Goal: Information Seeking & Learning: Learn about a topic

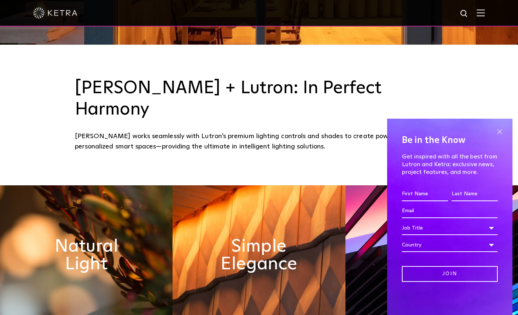
scroll to position [271, 0]
click at [502, 134] on span at bounding box center [499, 131] width 11 height 11
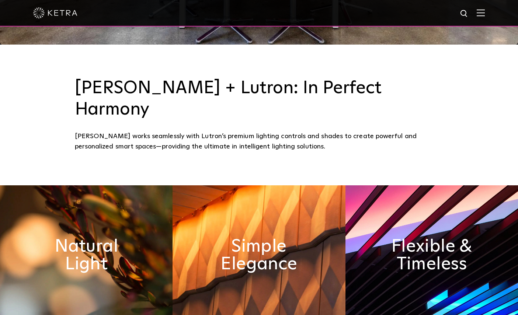
click at [459, 17] on div at bounding box center [258, 13] width 451 height 26
click at [466, 14] on img at bounding box center [464, 13] width 9 height 9
type input "Recessed lights"
click at [446, 14] on button "Search" at bounding box center [446, 13] width 11 height 11
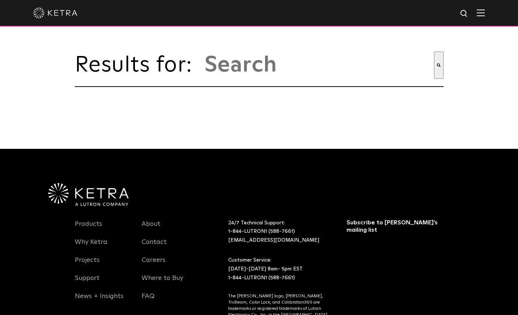
type input "recessed lights"
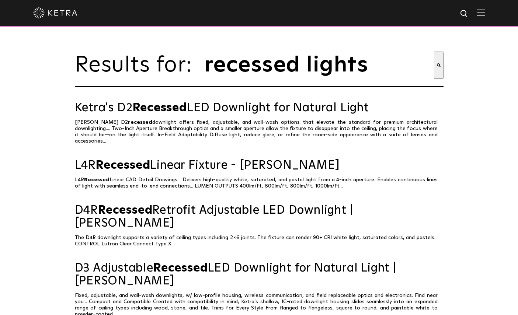
click at [463, 21] on div at bounding box center [258, 13] width 451 height 26
click at [465, 13] on img at bounding box center [464, 13] width 9 height 9
type input "r"
type input "Down lights"
click at [448, 14] on button "Search" at bounding box center [448, 13] width 11 height 11
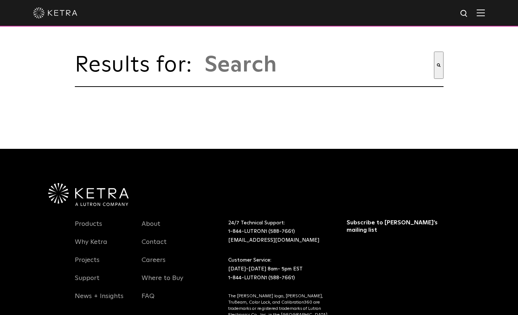
type input "down lights"
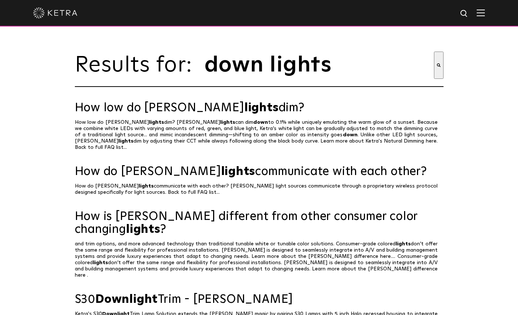
click at [338, 60] on input "down lights" at bounding box center [319, 65] width 230 height 27
click at [212, 79] on input "down lights" at bounding box center [319, 65] width 230 height 27
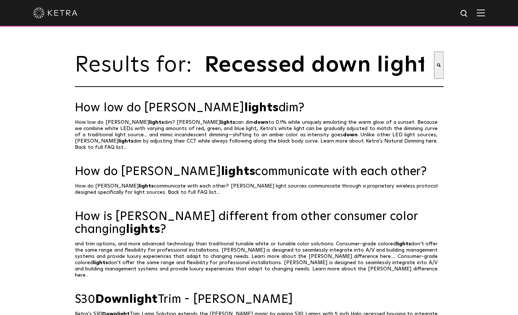
type input "Recessed down lights"
click at [434, 70] on button "Search" at bounding box center [439, 65] width 10 height 27
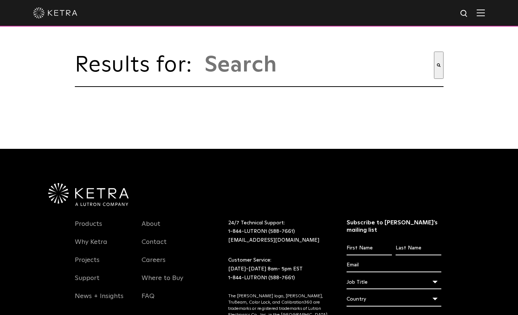
click at [480, 14] on img at bounding box center [481, 12] width 8 height 7
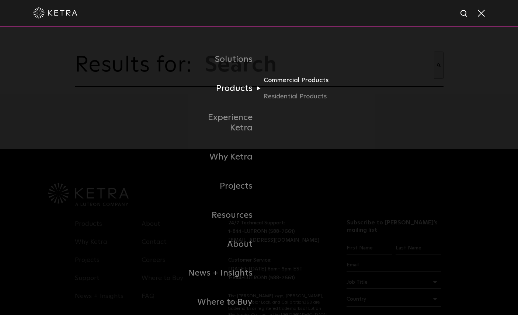
click at [282, 91] on link "Commercial Products" at bounding box center [299, 83] width 71 height 16
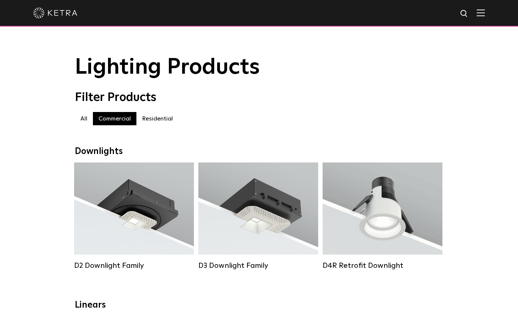
click at [156, 120] on label "Residential" at bounding box center [157, 118] width 42 height 13
click at [162, 118] on label "Residential" at bounding box center [157, 118] width 42 height 13
click at [83, 119] on label "All" at bounding box center [84, 118] width 18 height 13
click at [83, 118] on label "All" at bounding box center [84, 118] width 18 height 13
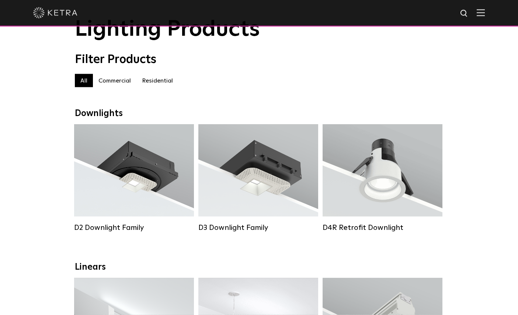
scroll to position [39, 0]
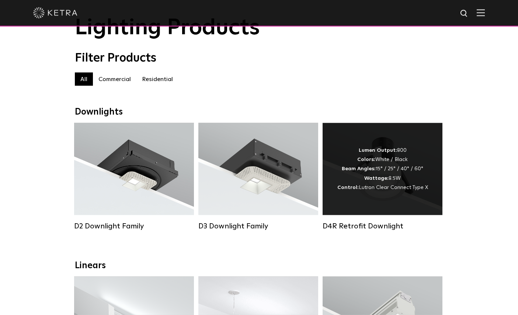
click at [416, 187] on span "Lutron Clear Connect Type X" at bounding box center [393, 187] width 69 height 5
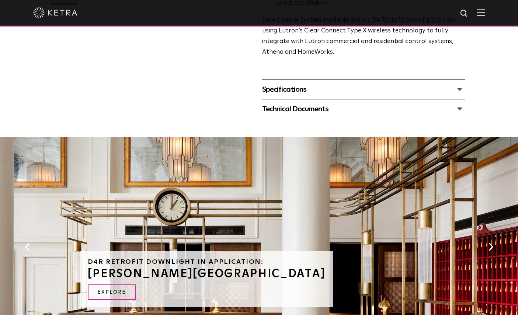
scroll to position [276, 0]
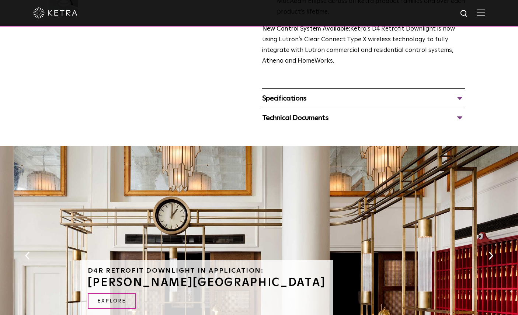
click at [457, 104] on div "Specifications" at bounding box center [363, 99] width 203 height 12
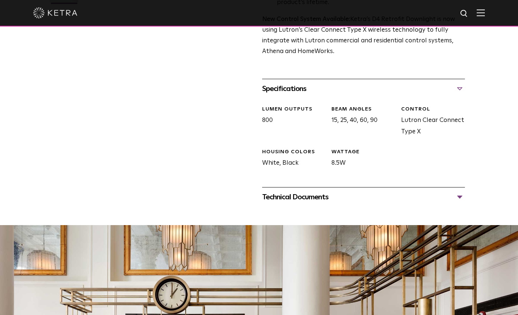
scroll to position [286, 0]
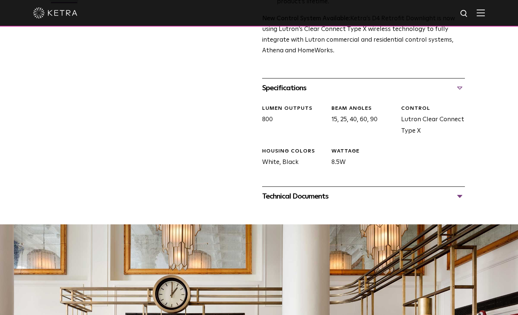
click at [455, 202] on div "Technical Documents" at bounding box center [363, 197] width 203 height 12
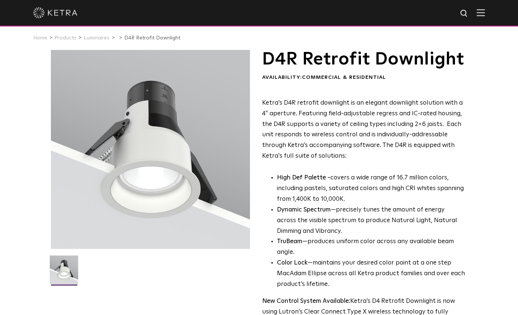
scroll to position [0, 0]
